Goal: Navigation & Orientation: Find specific page/section

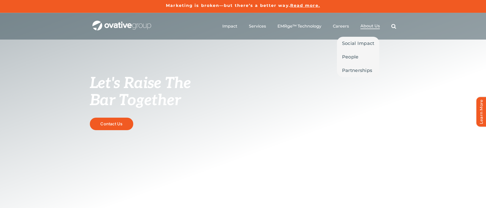
click at [364, 27] on span "About Us" at bounding box center [370, 25] width 19 height 5
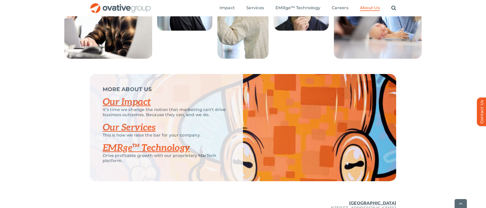
scroll to position [1100, 0]
